Goal: Task Accomplishment & Management: Use online tool/utility

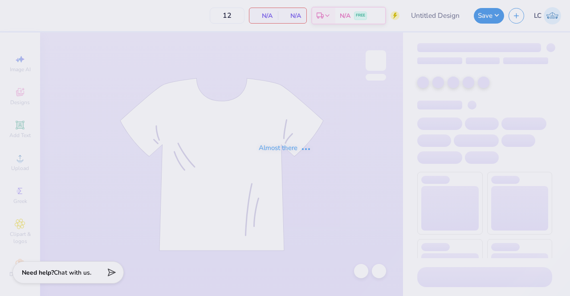
type input "Wing Bash T-Shirt"
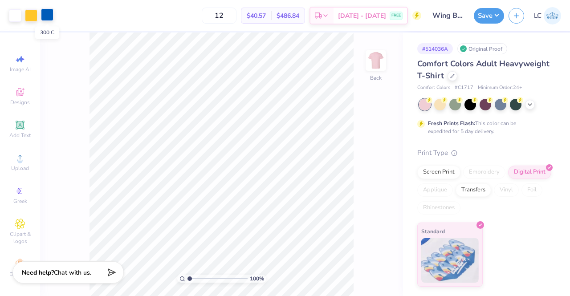
click at [51, 15] on div at bounding box center [47, 14] width 12 height 12
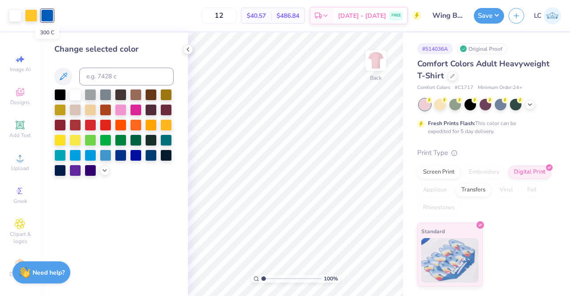
click at [51, 15] on div at bounding box center [47, 15] width 12 height 12
click at [190, 51] on icon at bounding box center [188, 49] width 7 height 7
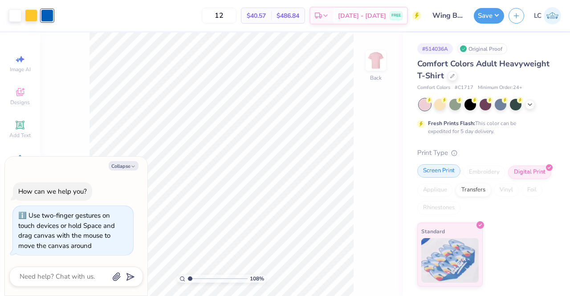
click at [439, 171] on div "Screen Print" at bounding box center [439, 170] width 43 height 13
type input "1.07577130629166"
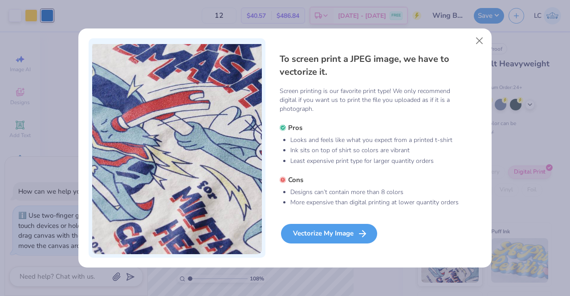
click at [325, 234] on div "Vectorize My Image" at bounding box center [329, 234] width 96 height 20
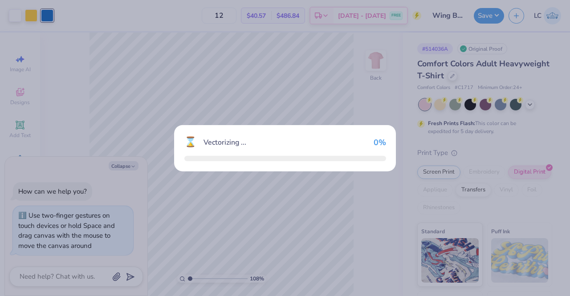
type textarea "x"
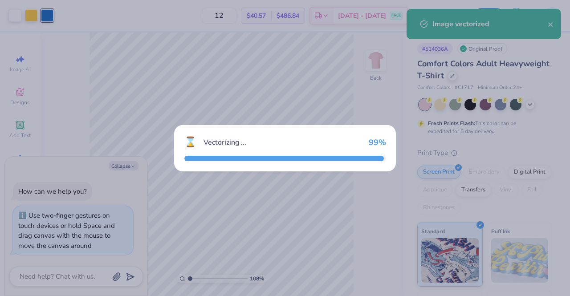
type input "1.07577130629166"
type textarea "x"
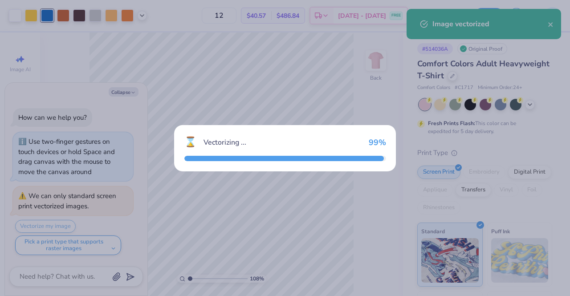
type input "1.07577130629166"
type textarea "x"
type input "1.07577130629166"
type textarea "x"
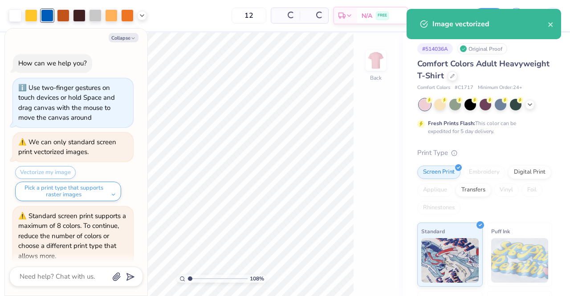
type input "1.07577130629166"
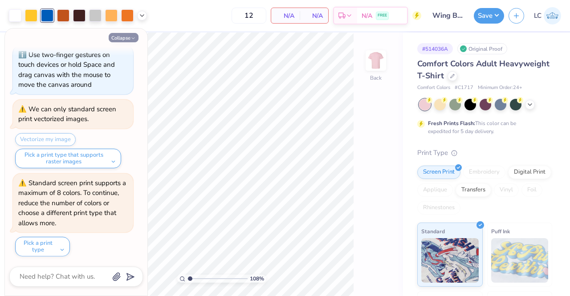
click at [126, 36] on button "Collapse" at bounding box center [124, 37] width 30 height 9
type textarea "x"
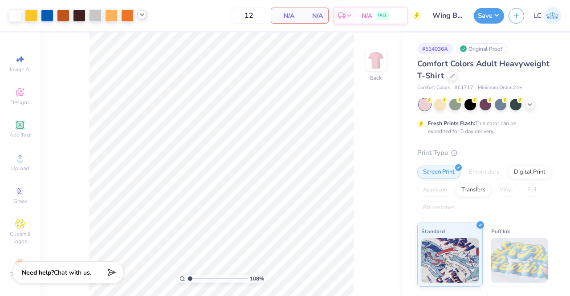
click at [139, 16] on icon at bounding box center [142, 14] width 7 height 7
click at [145, 36] on div at bounding box center [142, 37] width 12 height 12
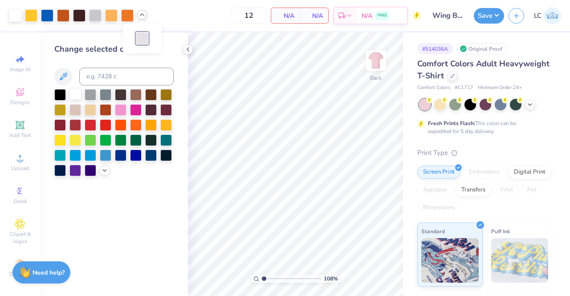
click at [79, 95] on div at bounding box center [76, 94] width 12 height 12
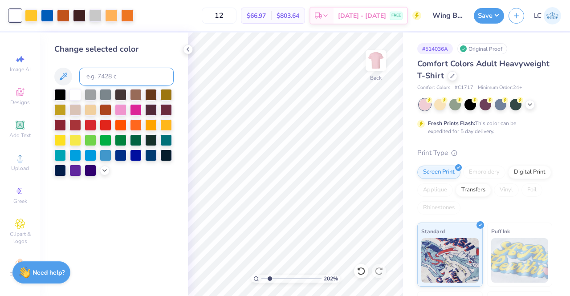
type input "2.02551724482162"
click at [49, 16] on div at bounding box center [47, 14] width 12 height 12
click at [103, 76] on input at bounding box center [126, 77] width 94 height 18
type input "158"
type input "1.41901117903102"
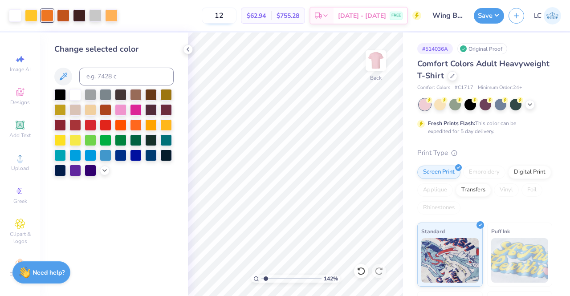
click at [237, 16] on input "12" at bounding box center [219, 16] width 35 height 16
type input "1"
type input "240"
click at [114, 18] on div at bounding box center [111, 14] width 12 height 12
type input "1.41901117903102"
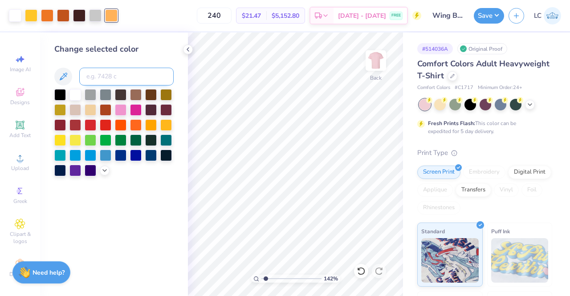
click at [112, 72] on input at bounding box center [126, 77] width 94 height 18
type input "123"
click at [187, 50] on polyline at bounding box center [188, 50] width 2 height 4
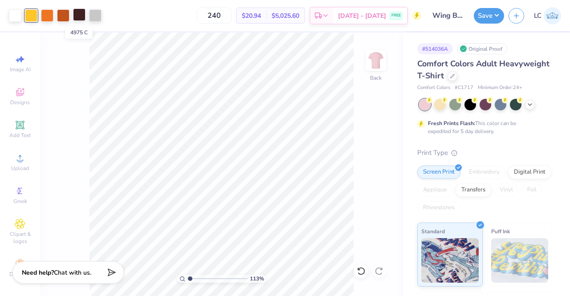
click at [79, 18] on div at bounding box center [79, 14] width 12 height 12
type input "1.13474720716059"
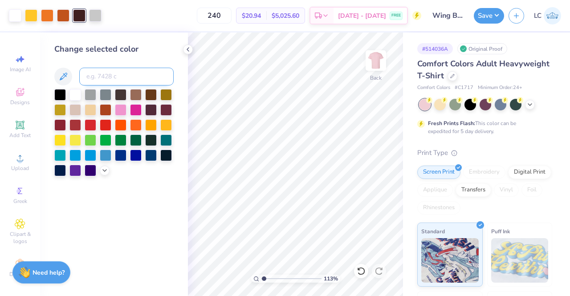
click at [107, 77] on input at bounding box center [126, 77] width 94 height 18
type input "167"
click at [360, 273] on icon at bounding box center [361, 271] width 9 height 9
type input "1.13474720716059"
click at [114, 75] on input at bounding box center [126, 77] width 94 height 18
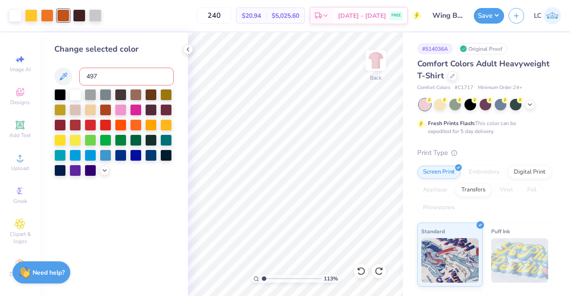
type input "4975"
click at [189, 51] on icon at bounding box center [188, 49] width 7 height 7
type input "1.13474720716059"
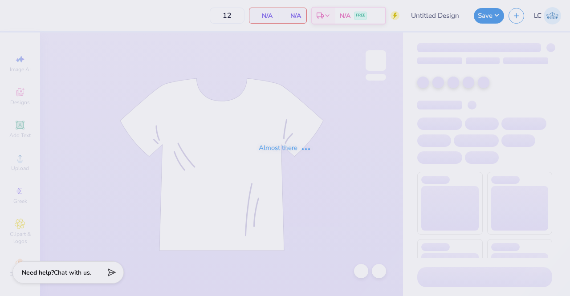
type input "Wing Bash T-Shirt"
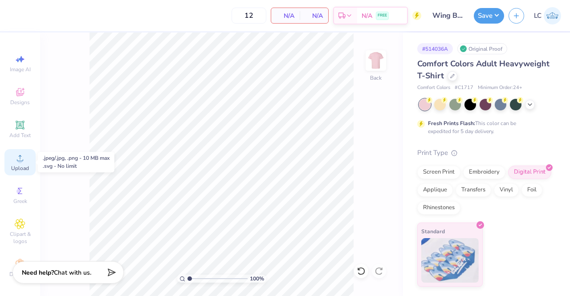
click at [17, 163] on circle at bounding box center [19, 161] width 5 height 5
click at [445, 173] on div "Screen Print" at bounding box center [439, 170] width 43 height 13
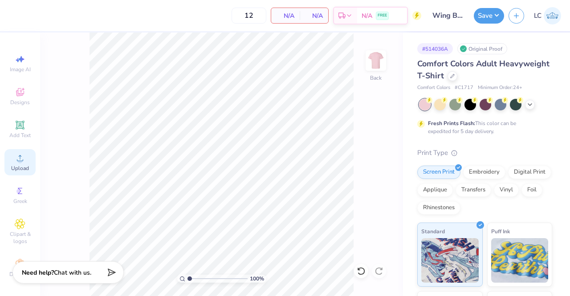
click at [19, 164] on div "Upload" at bounding box center [19, 162] width 31 height 26
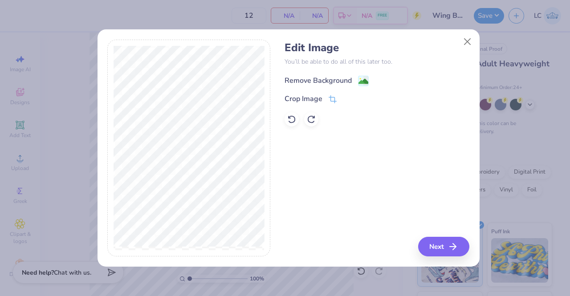
click at [312, 80] on div "Remove Background" at bounding box center [318, 80] width 67 height 11
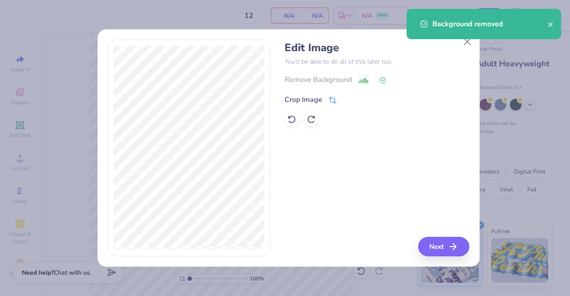
click at [314, 101] on div "Crop Image" at bounding box center [304, 99] width 38 height 11
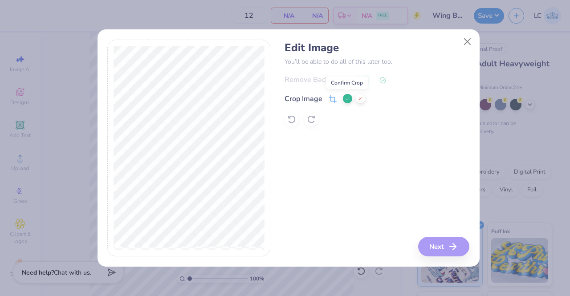
click at [349, 99] on icon at bounding box center [347, 98] width 5 height 5
click at [383, 82] on icon at bounding box center [383, 80] width 7 height 7
click at [296, 119] on div at bounding box center [292, 119] width 14 height 14
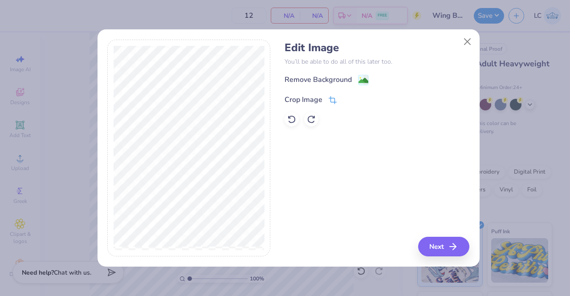
click at [322, 96] on div "Crop Image" at bounding box center [304, 99] width 38 height 11
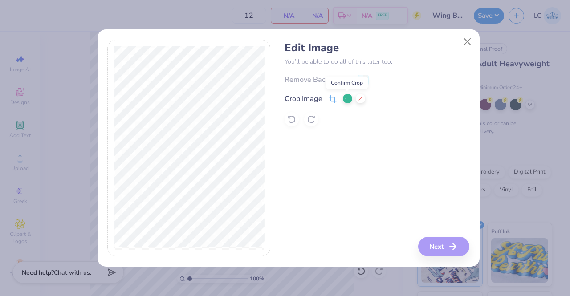
click at [346, 98] on icon at bounding box center [347, 98] width 5 height 5
click at [327, 80] on div "Remove Background" at bounding box center [318, 80] width 67 height 11
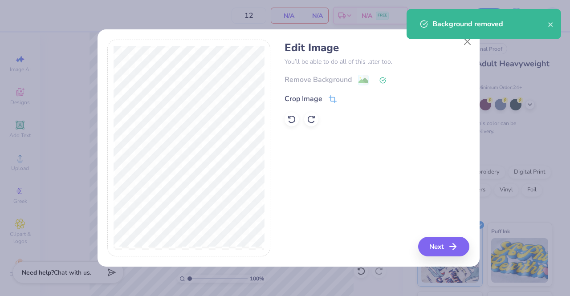
click at [467, 44] on div "Background removed" at bounding box center [484, 27] width 158 height 41
click at [551, 25] on icon "close" at bounding box center [551, 24] width 4 height 4
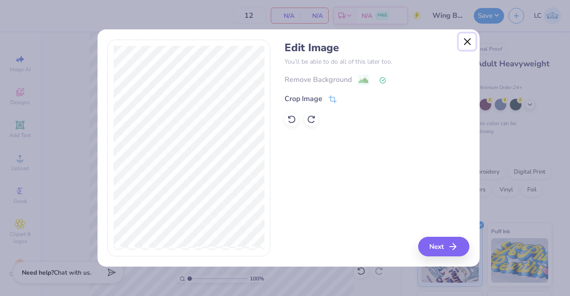
click at [470, 41] on button "Close" at bounding box center [467, 41] width 17 height 17
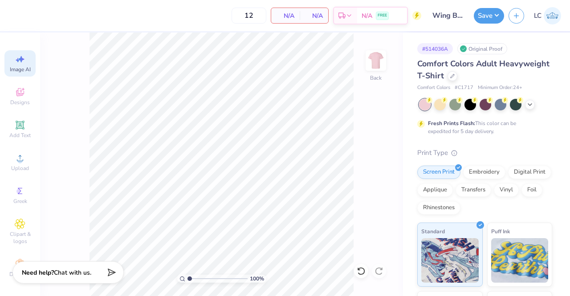
click at [10, 73] on span "Image AI" at bounding box center [20, 69] width 21 height 7
select select "4"
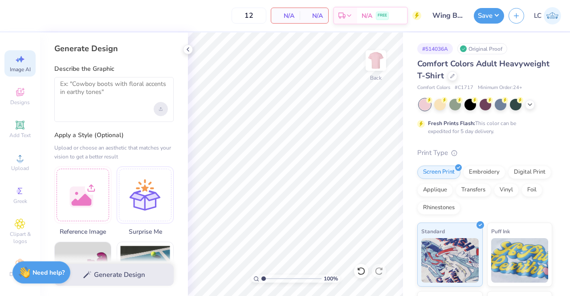
click at [160, 107] on icon "Upload image" at bounding box center [161, 109] width 4 height 4
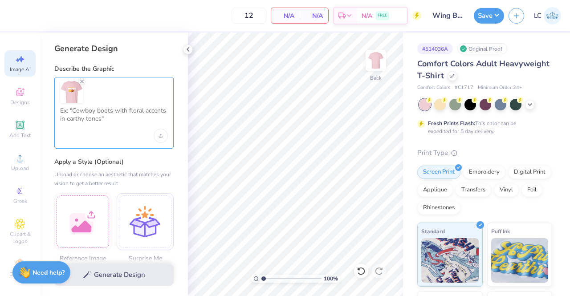
click at [101, 112] on textarea at bounding box center [114, 118] width 108 height 22
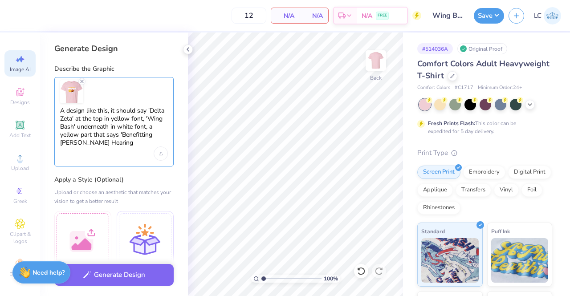
click at [156, 136] on textarea "A design like this, it should say 'Delta Zeta' at the top in yellow font, 'Wing…" at bounding box center [114, 127] width 108 height 40
click at [111, 141] on textarea "A design like this, it should say 'Delta Zeta' at the top in yellow font, 'Wing…" at bounding box center [114, 127] width 108 height 40
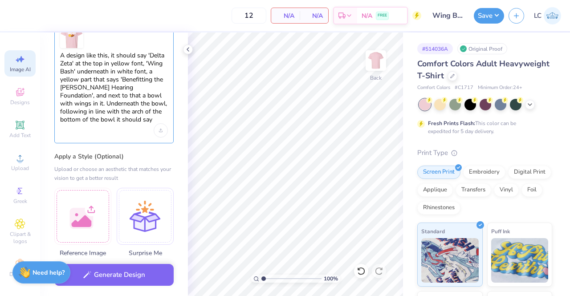
scroll to position [57, 0]
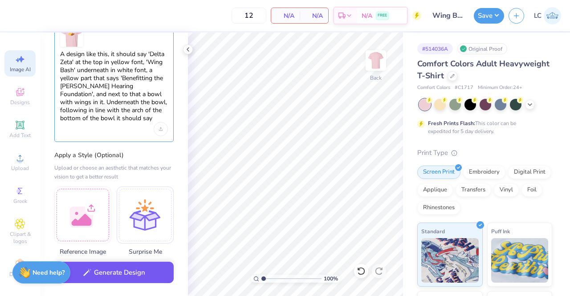
type textarea "A design like this, it should say 'Delta Zeta' at the top in yellow font, 'Wing…"
click at [113, 269] on button "Generate Design" at bounding box center [113, 273] width 119 height 22
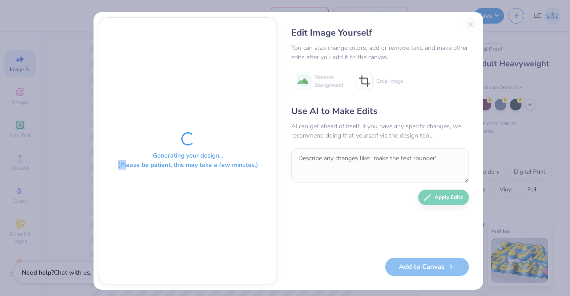
drag, startPoint x: 113, startPoint y: 269, endPoint x: 124, endPoint y: 283, distance: 17.8
click at [124, 283] on div "Generating your design... (Please be patient, this may take a few minutes.)" at bounding box center [187, 151] width 177 height 267
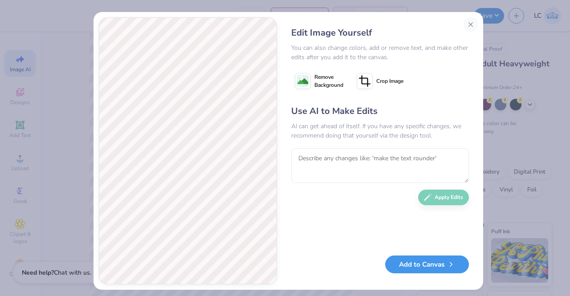
click at [422, 269] on button "Add to Canvas" at bounding box center [428, 265] width 84 height 18
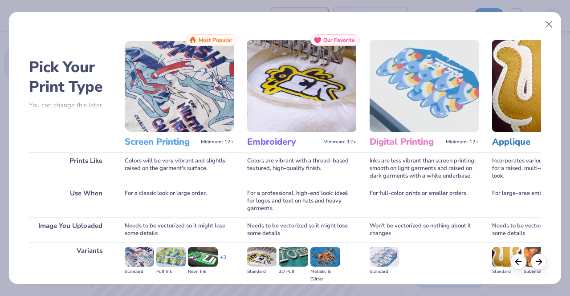
scroll to position [103, 0]
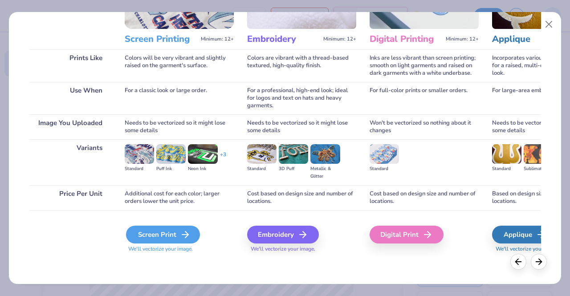
click at [183, 232] on icon at bounding box center [185, 235] width 11 height 11
